Goal: Task Accomplishment & Management: Manage account settings

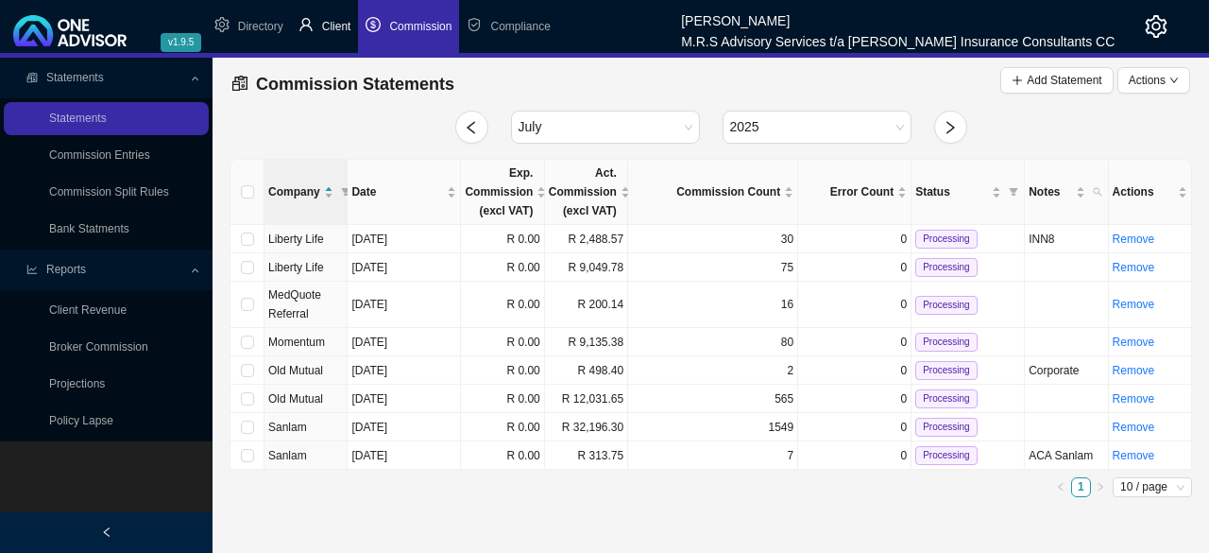
click at [334, 22] on span "Client" at bounding box center [336, 26] width 29 height 13
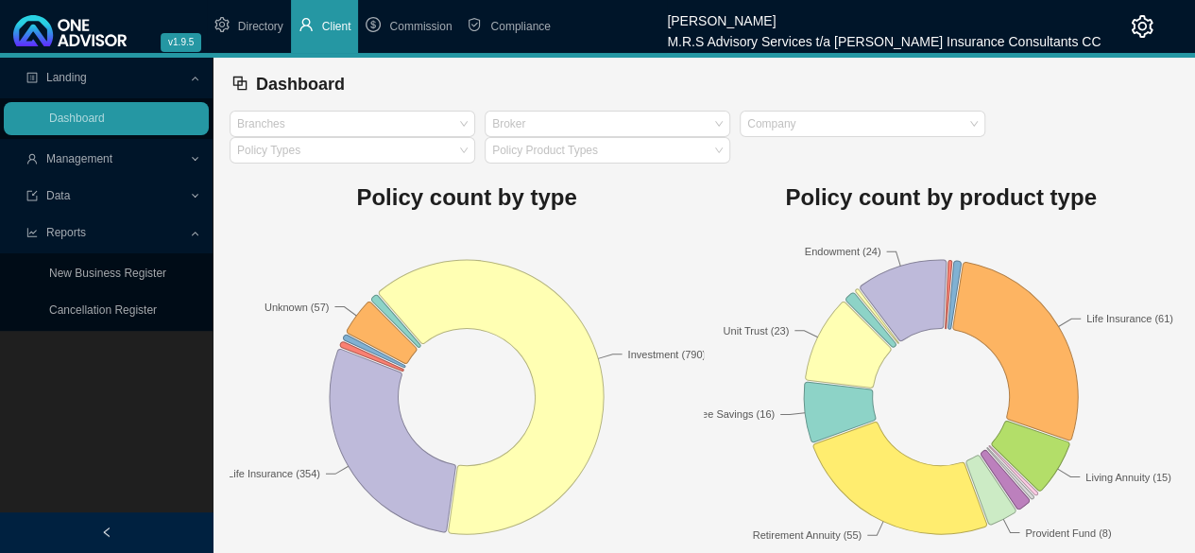
click at [129, 160] on span "Management" at bounding box center [107, 159] width 163 height 33
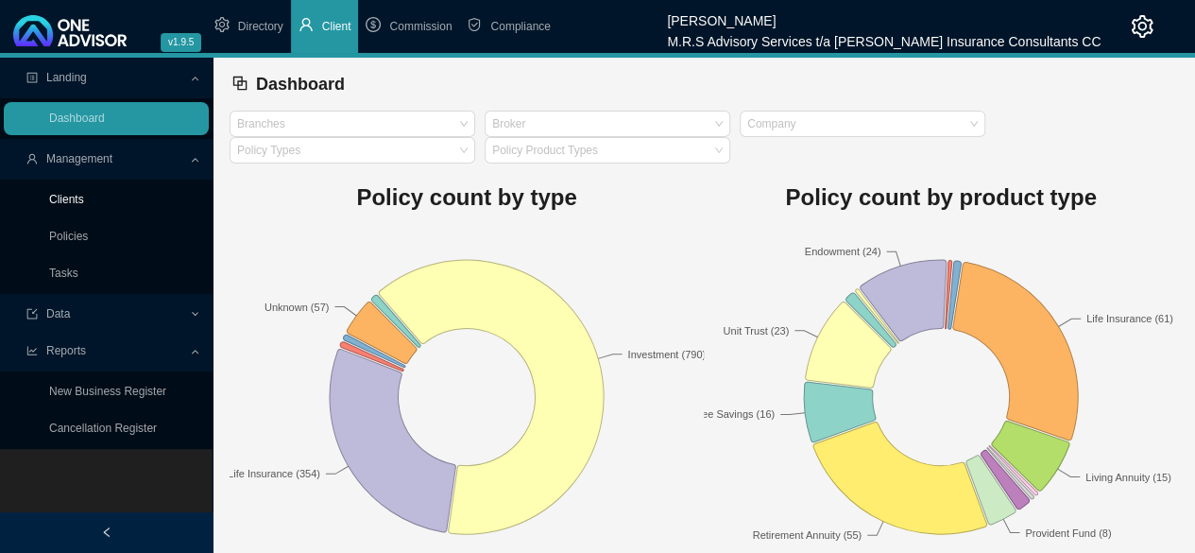
click at [84, 195] on link "Clients" at bounding box center [66, 199] width 35 height 13
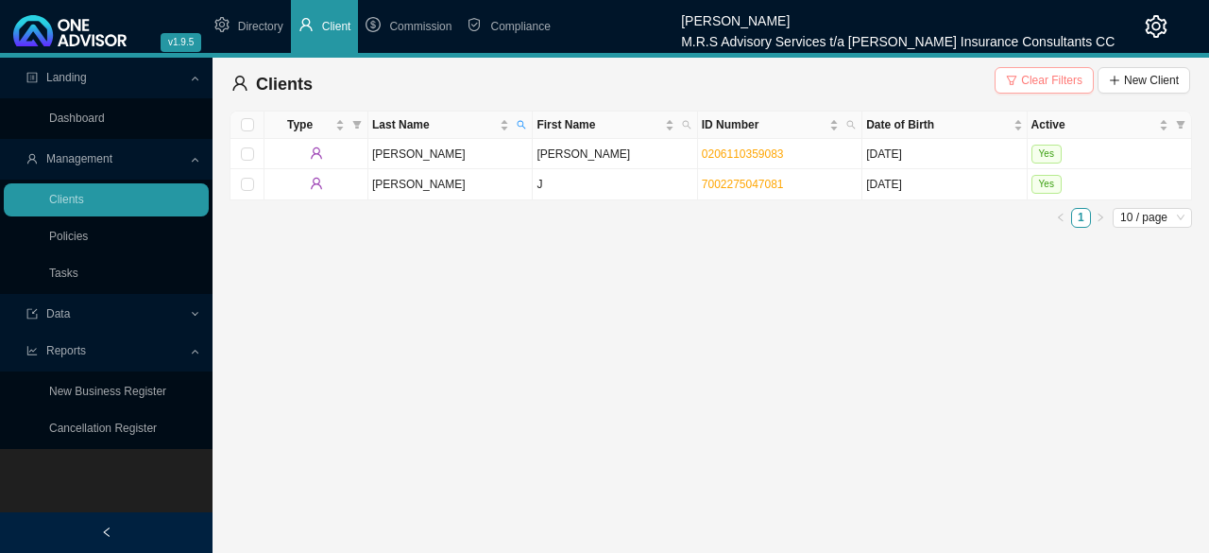
click at [1037, 84] on span "Clear Filters" at bounding box center [1051, 80] width 61 height 19
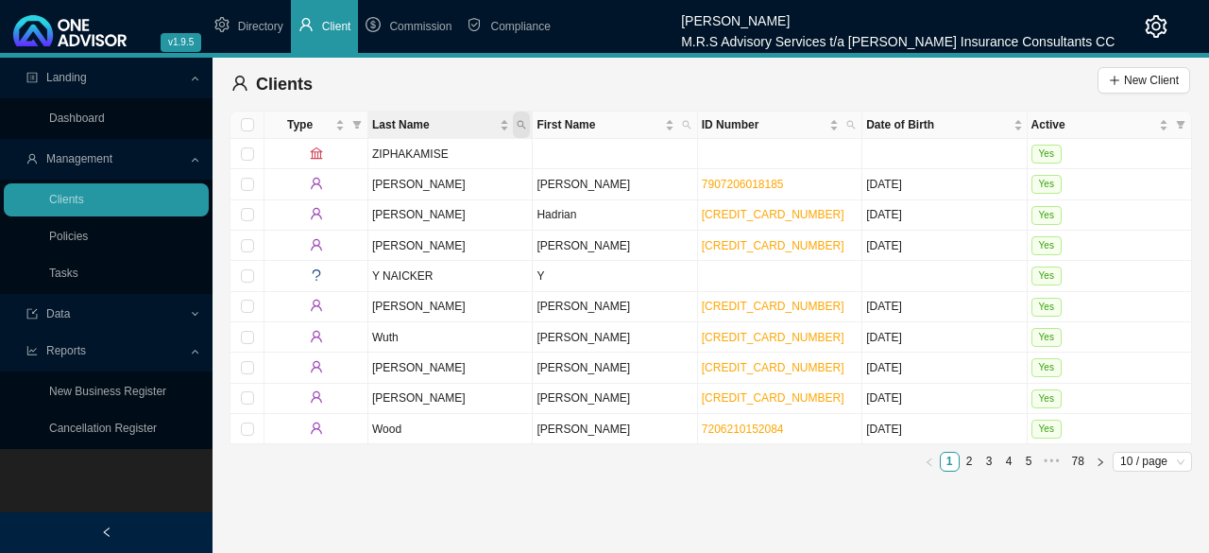
click at [528, 125] on span "Last Name" at bounding box center [521, 124] width 17 height 26
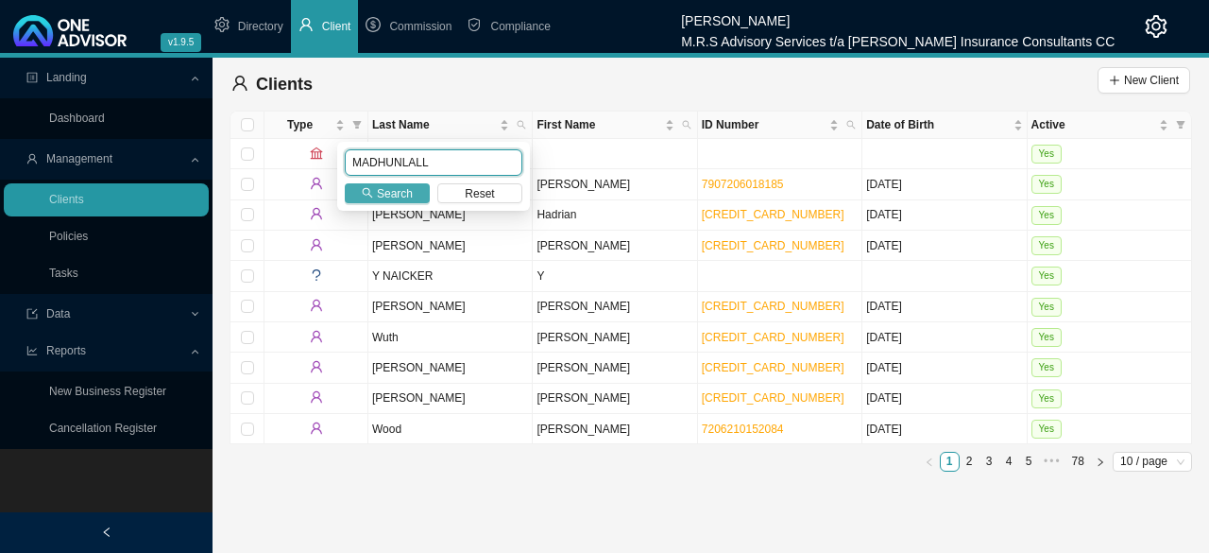
type input "MADHUNLALL"
click at [395, 197] on span "Search" at bounding box center [395, 193] width 36 height 19
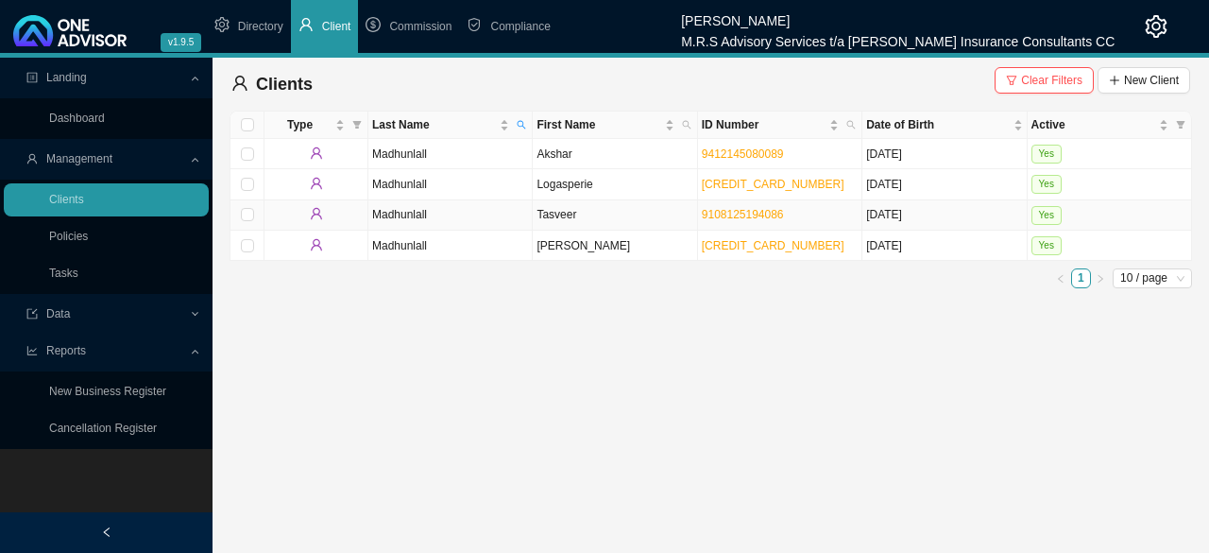
click at [437, 220] on td "Madhunlall" at bounding box center [451, 215] width 164 height 30
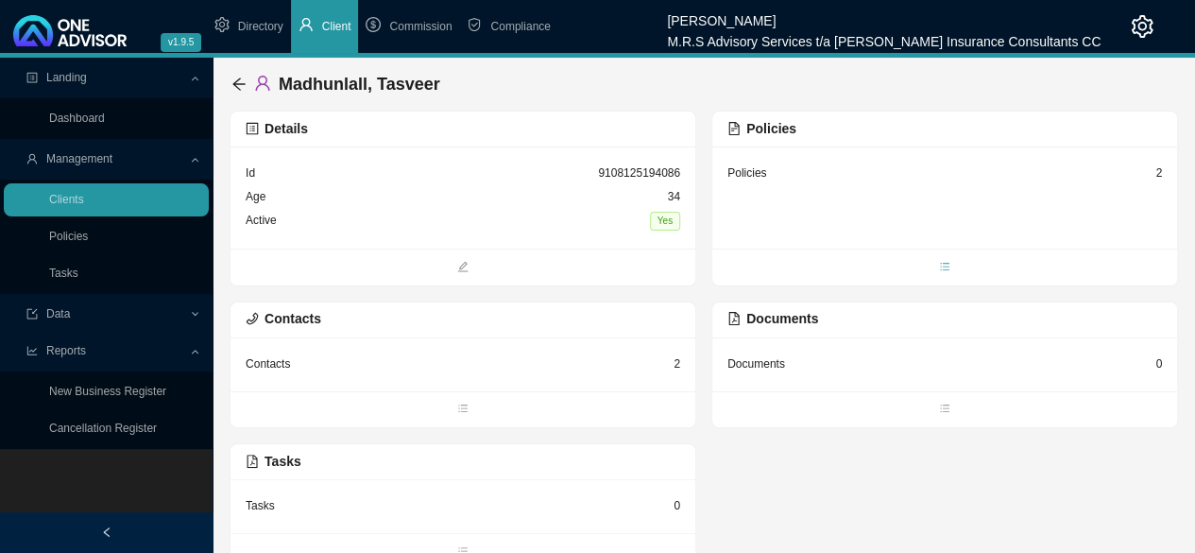
click at [941, 269] on icon "bars" at bounding box center [944, 266] width 11 height 11
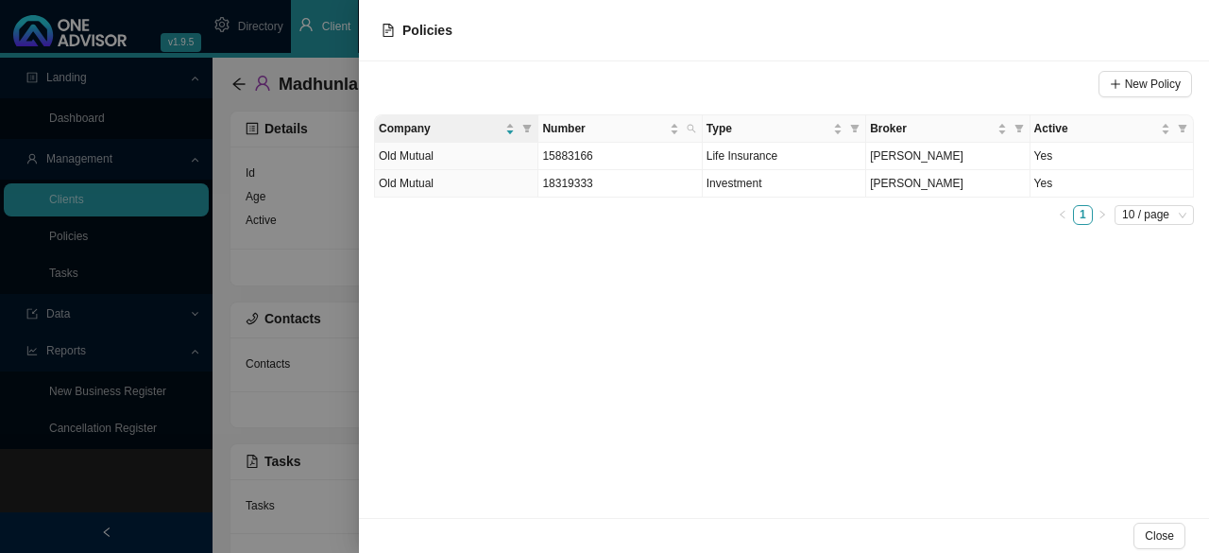
click at [707, 71] on div "New Policy" at bounding box center [784, 88] width 816 height 38
click at [826, 324] on div "New Policy Company Number Type Broker Active Old Mutual 15883166 Life Insurance…" at bounding box center [784, 289] width 850 height 456
click at [164, 493] on div at bounding box center [604, 276] width 1209 height 553
